Goal: Register for event/course: Sign up to attend an event or enroll in a course

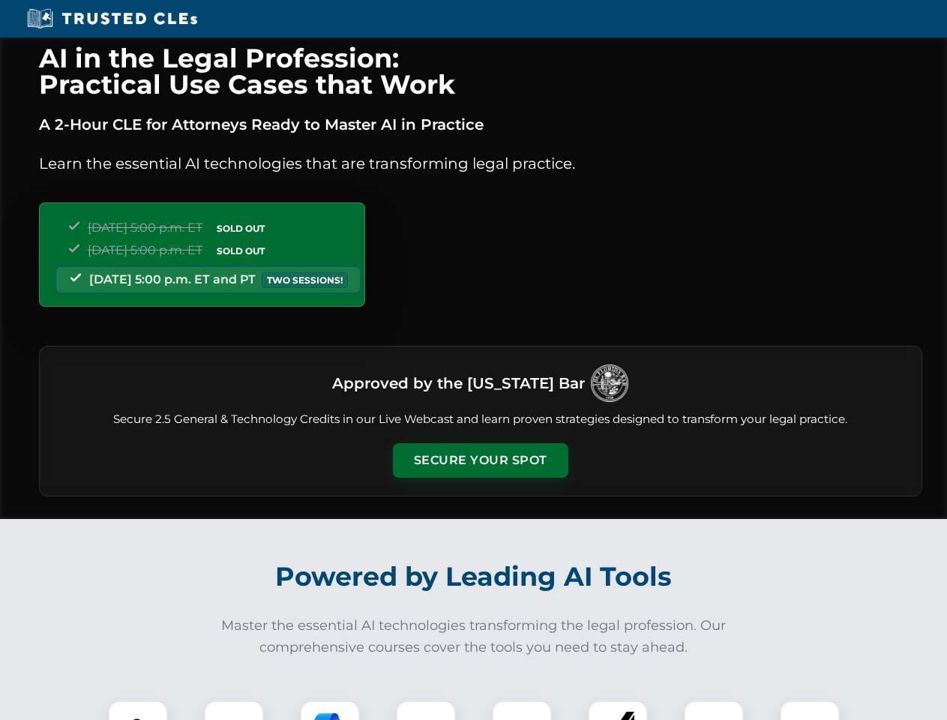
click at [480, 460] on button "Secure Your Spot" at bounding box center [480, 460] width 175 height 34
click at [138, 710] on img at bounding box center [137, 729] width 43 height 43
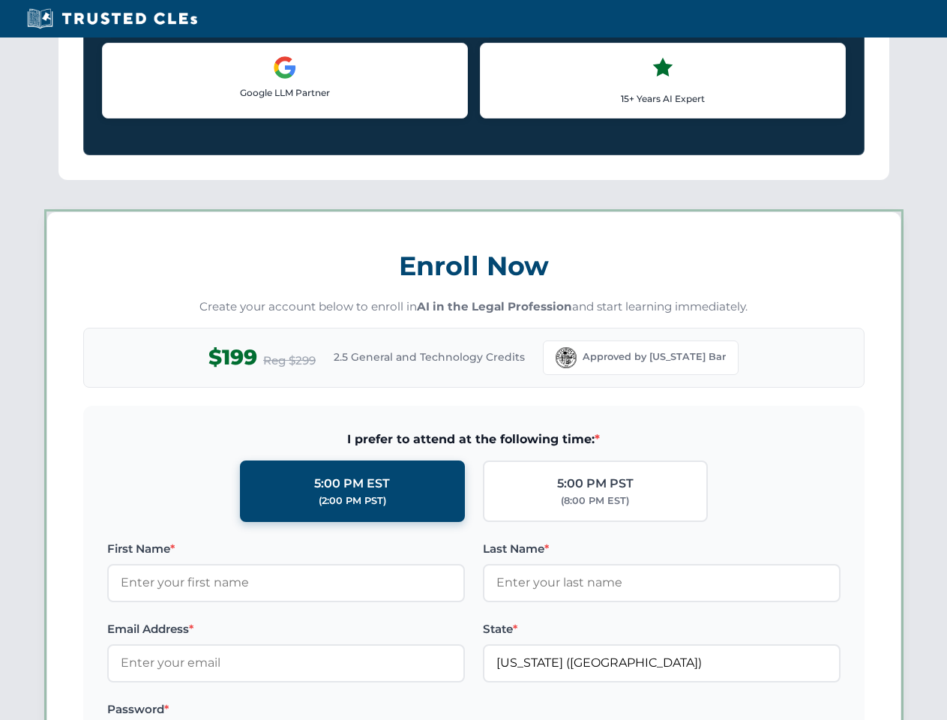
click at [330, 710] on label "Password *" at bounding box center [286, 709] width 358 height 18
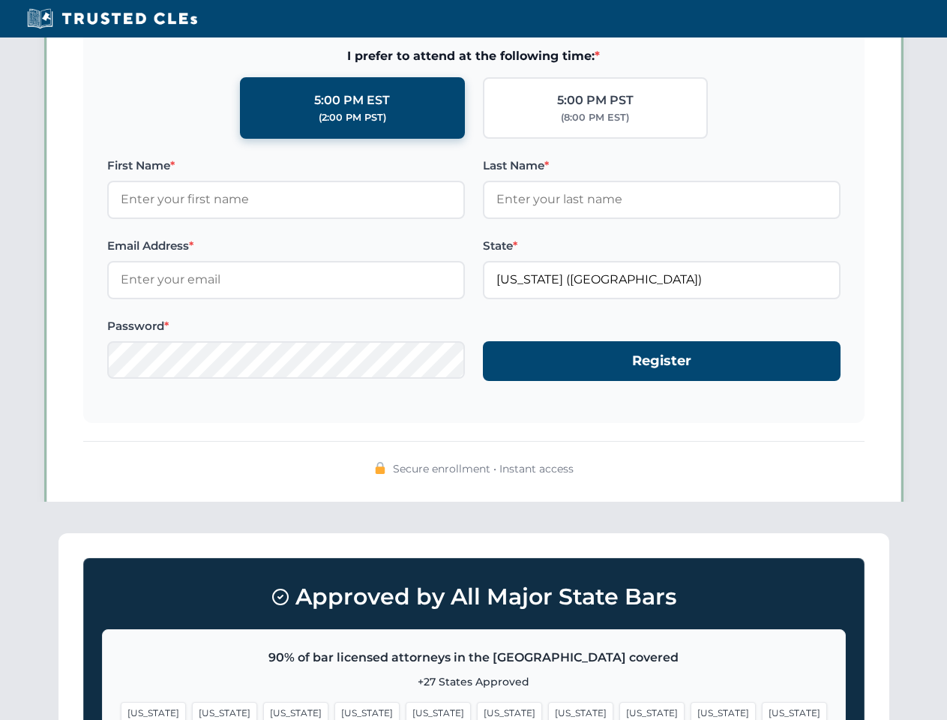
click at [690, 710] on span "[US_STATE]" at bounding box center [722, 713] width 65 height 22
